Goal: Use online tool/utility

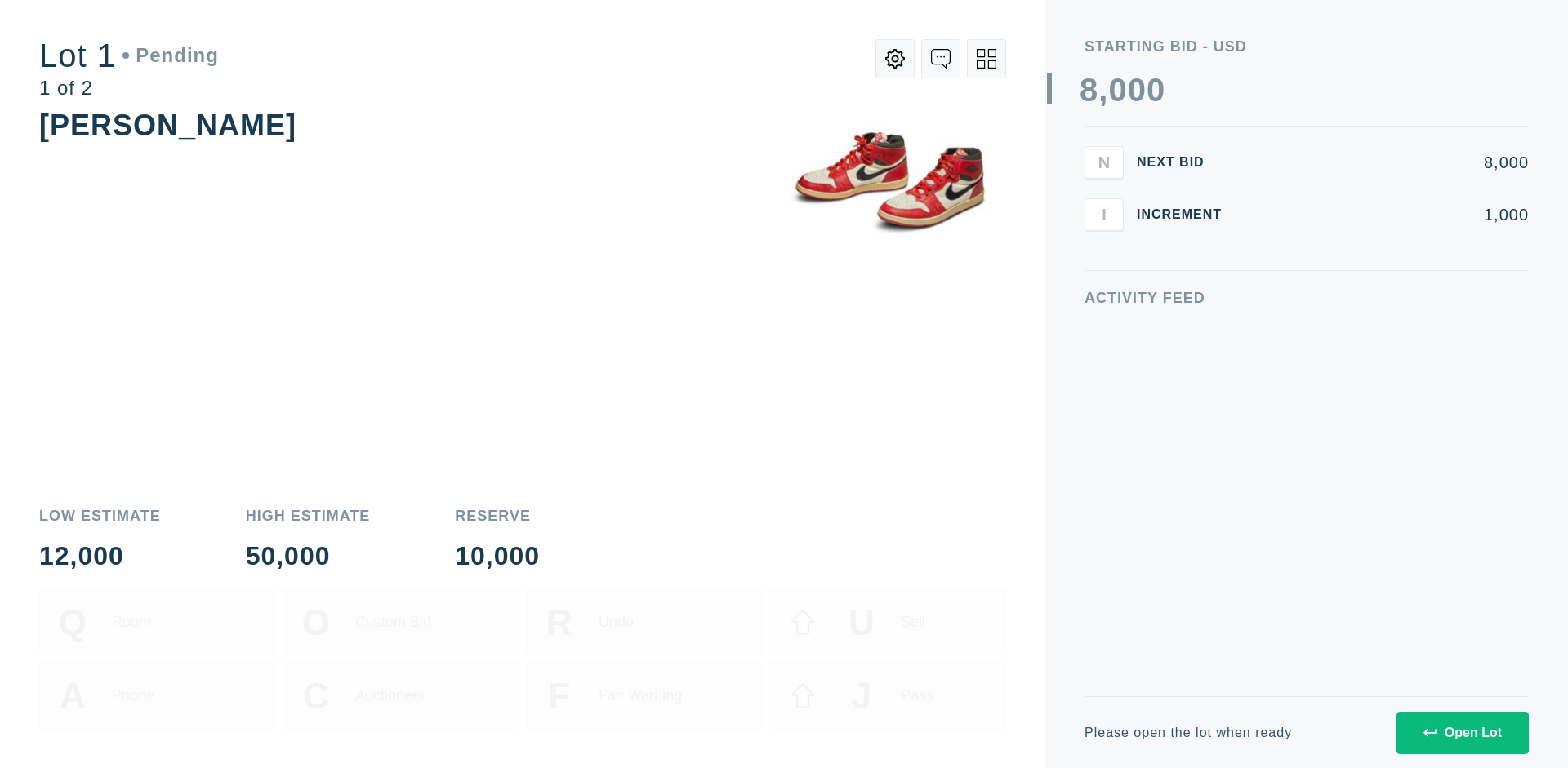
click at [1462, 732] on div "Open Lot" at bounding box center [1463, 733] width 78 height 15
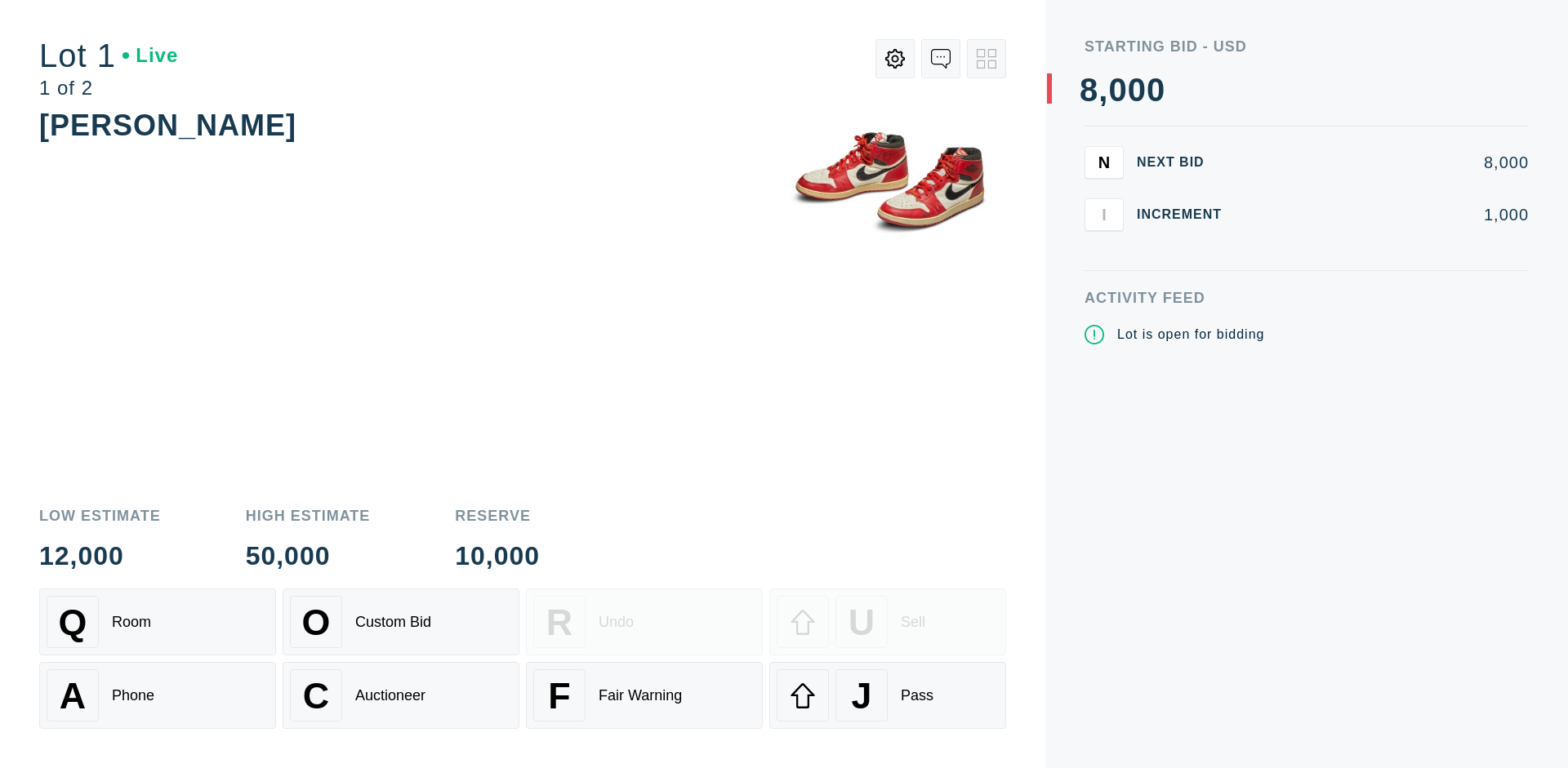
click at [158, 622] on div "Q Room" at bounding box center [158, 622] width 222 height 52
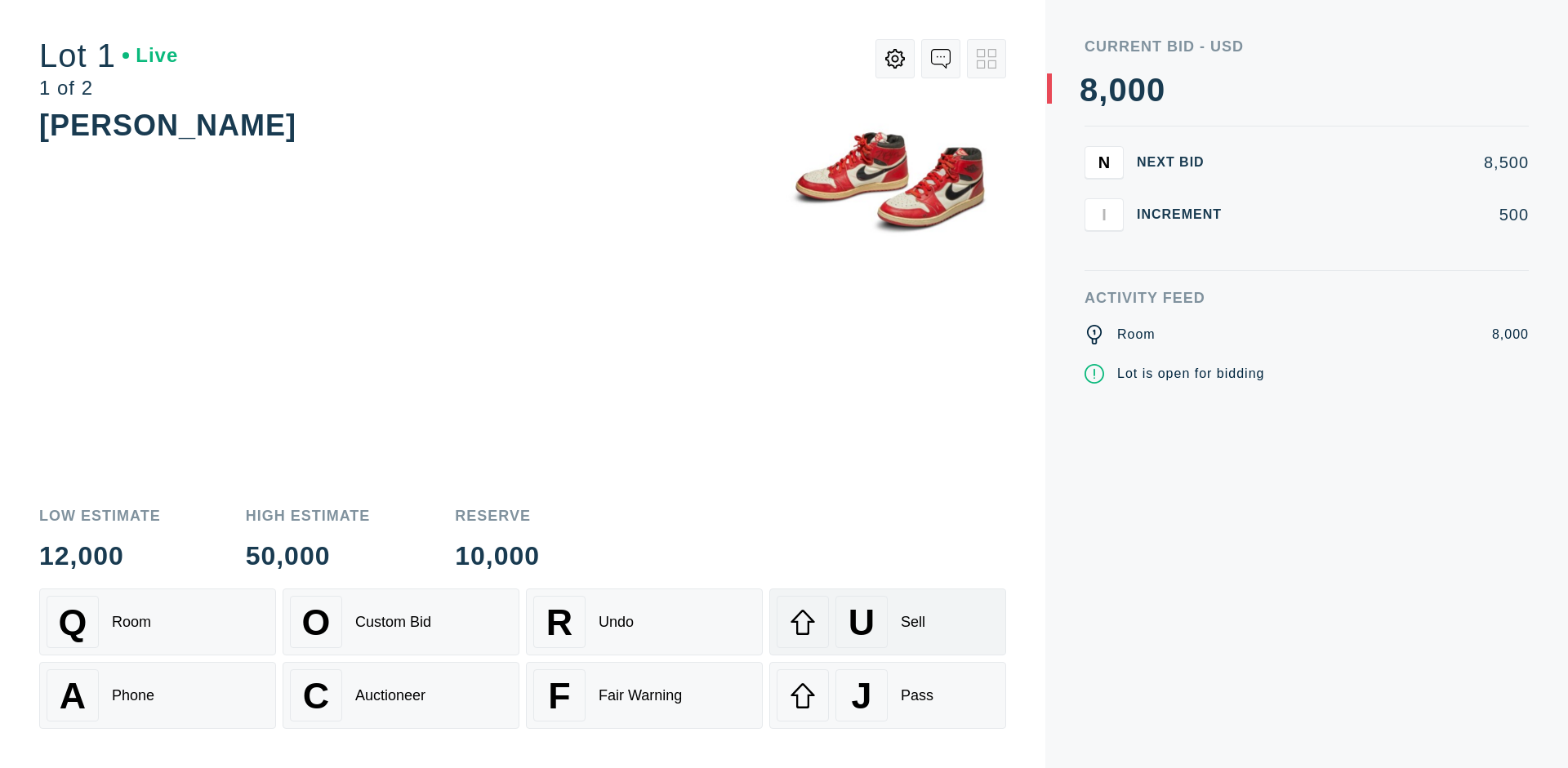
click at [888, 622] on div "U Sell" at bounding box center [888, 622] width 222 height 52
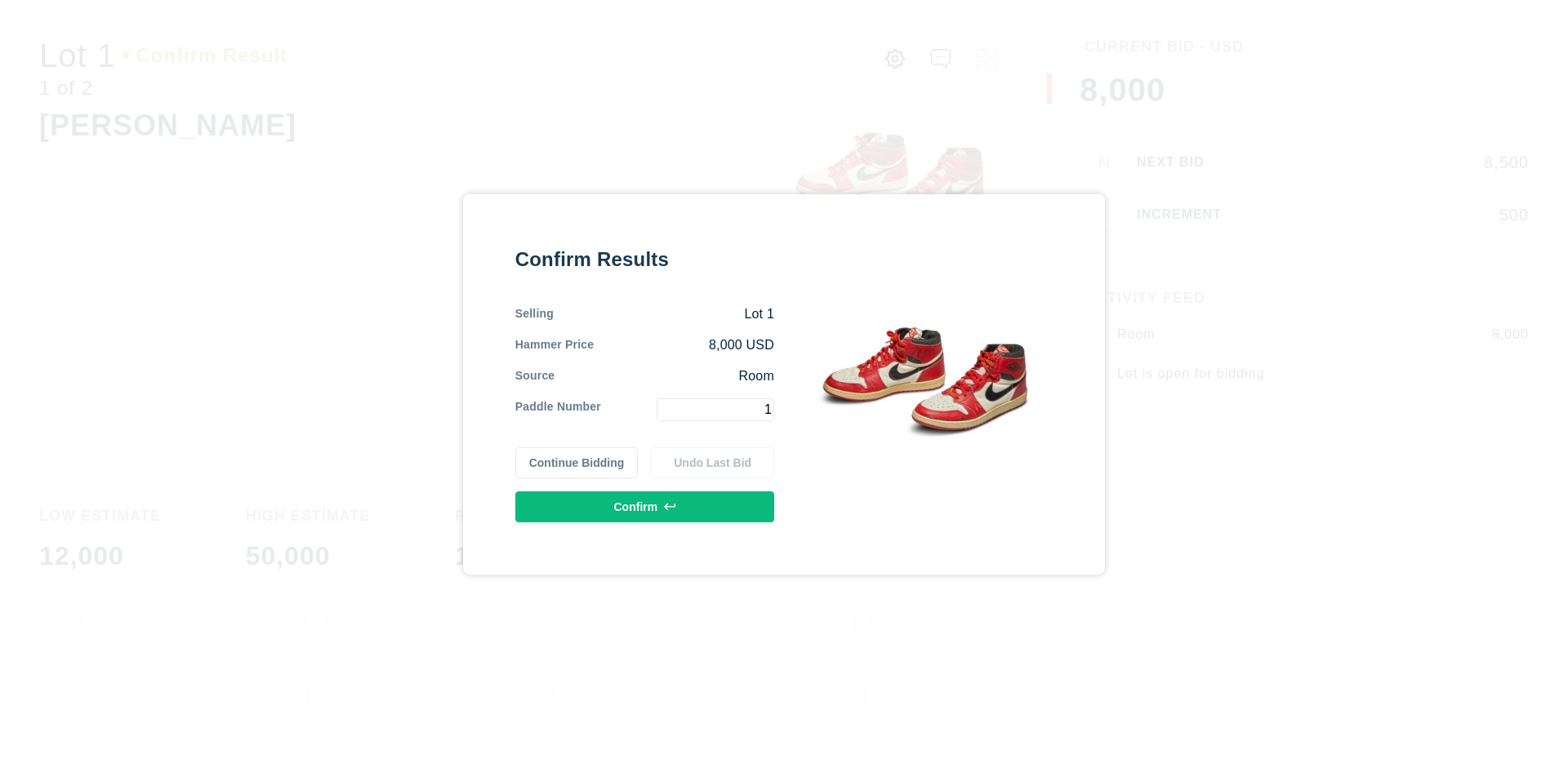
type input "1"
click at [645, 506] on button "Confirm" at bounding box center [645, 507] width 259 height 31
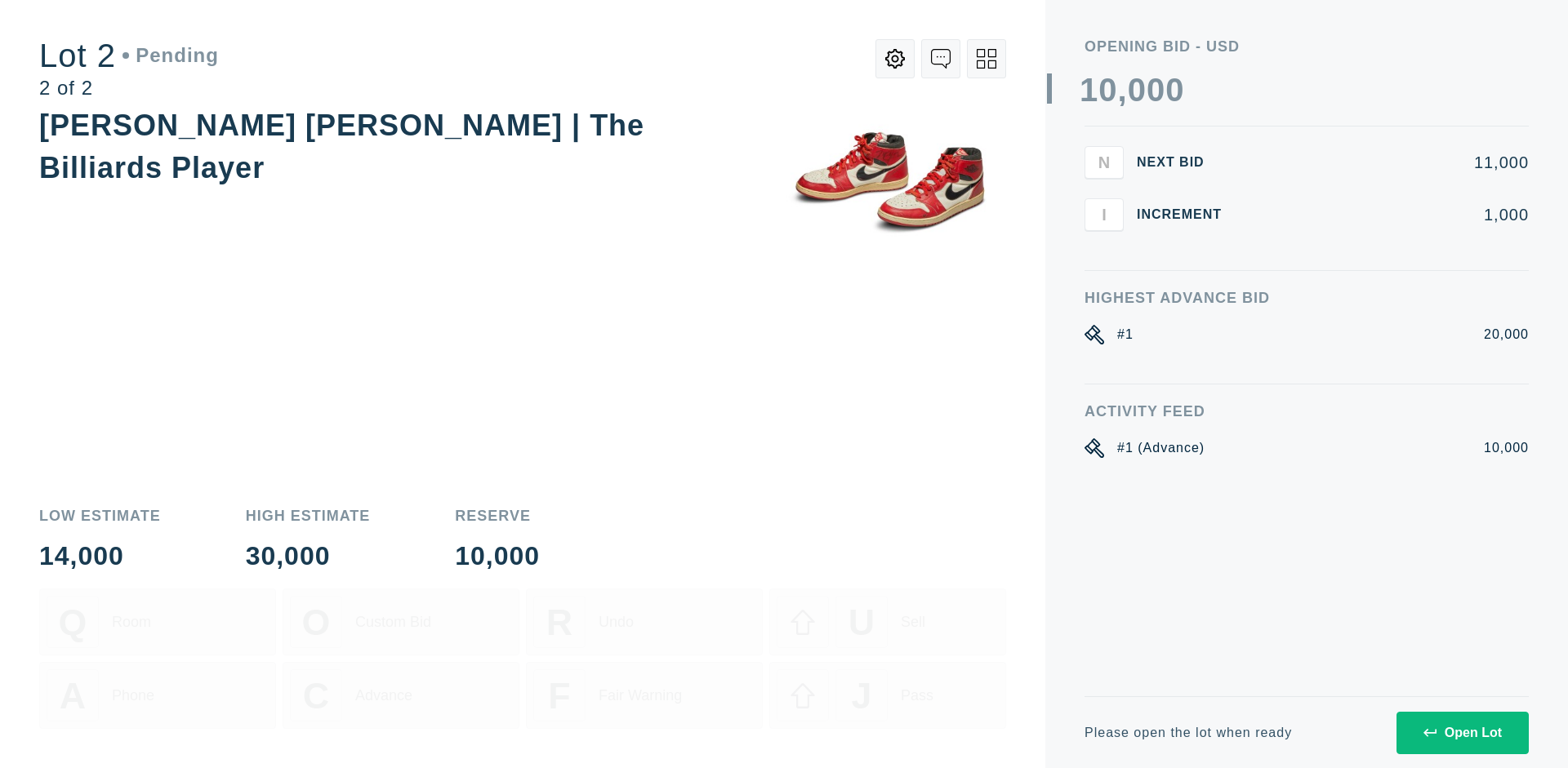
click at [1462, 732] on div "Open Lot" at bounding box center [1463, 733] width 78 height 15
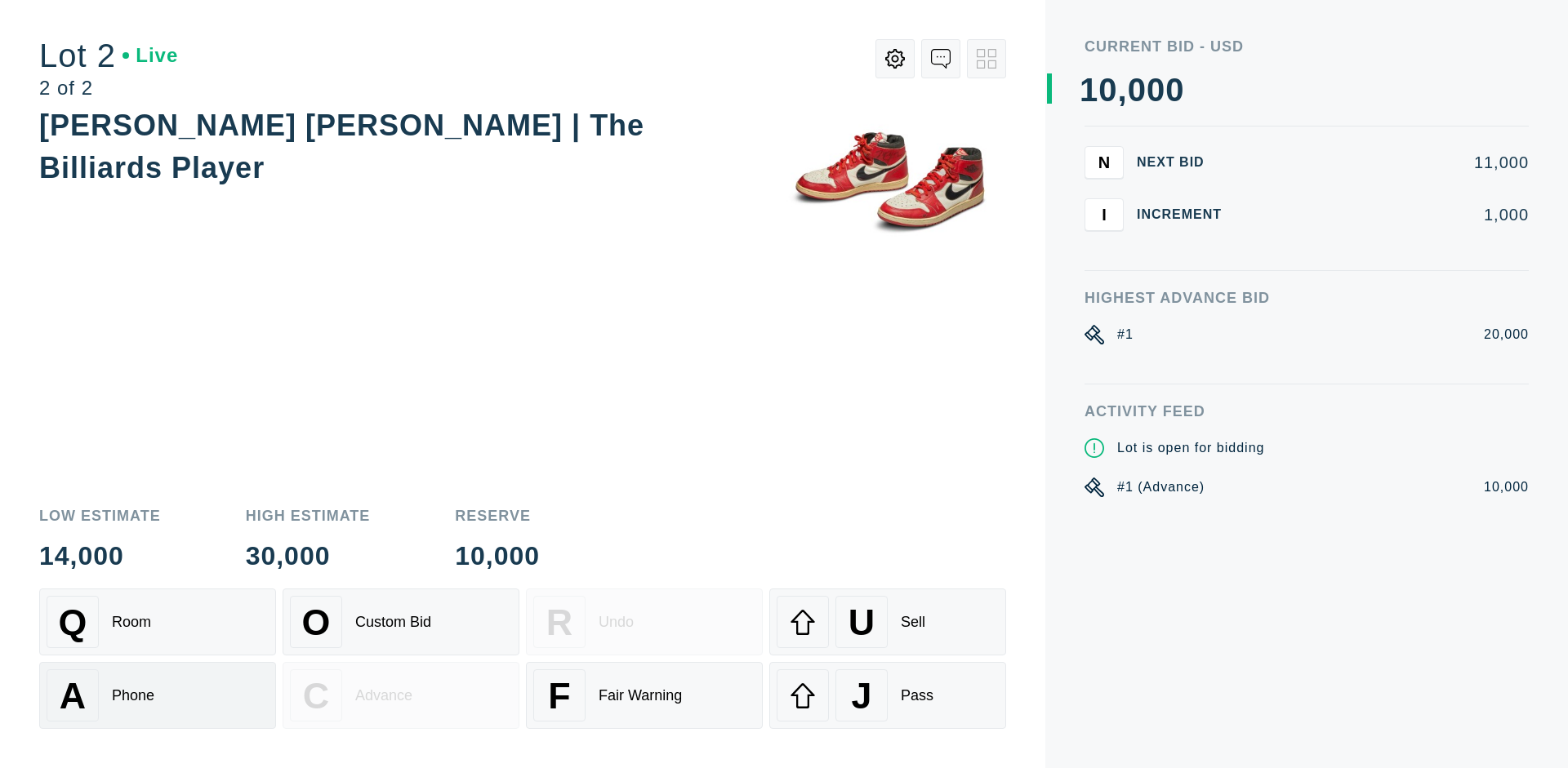
click at [158, 695] on div "A Phone" at bounding box center [158, 695] width 222 height 52
